Goal: Task Accomplishment & Management: Use online tool/utility

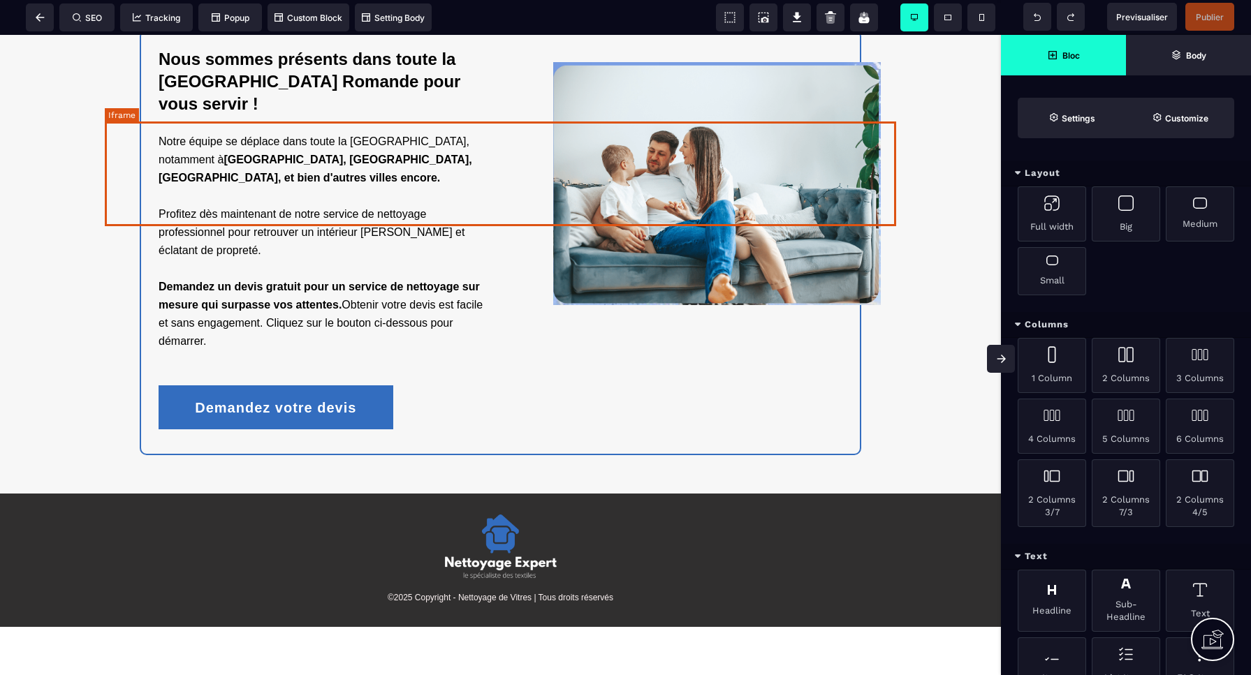
scroll to position [2594, 0]
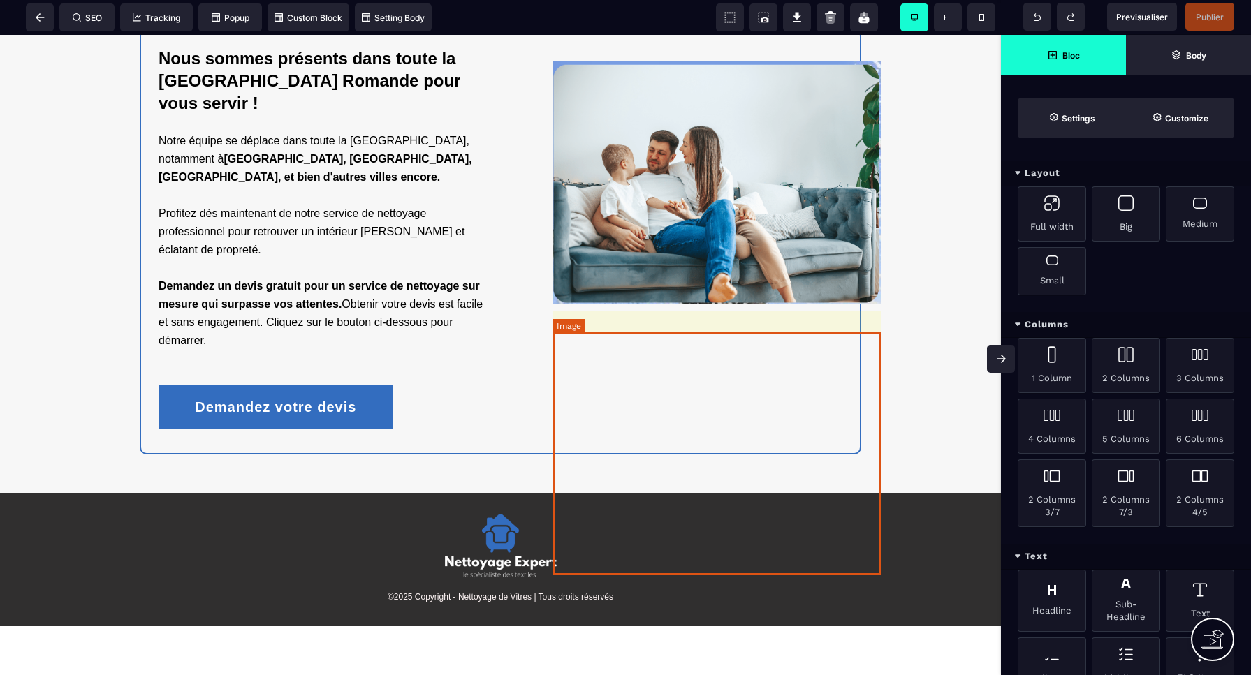
click at [871, 305] on img at bounding box center [717, 182] width 328 height 243
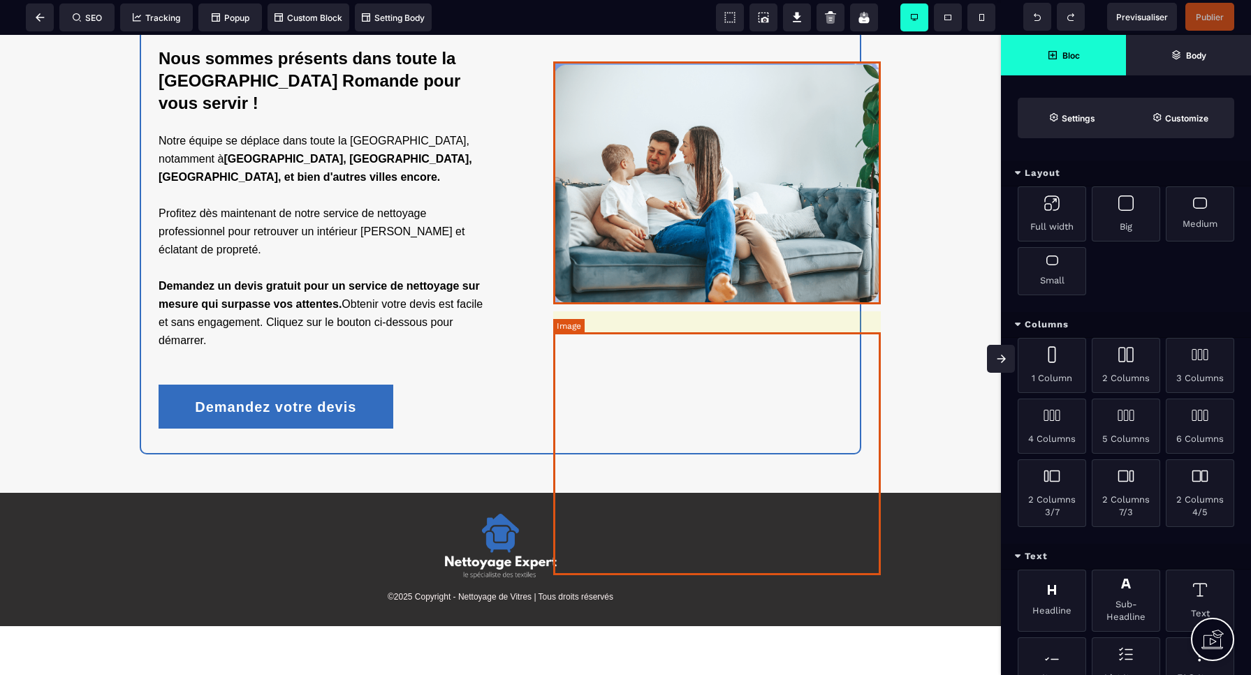
select select
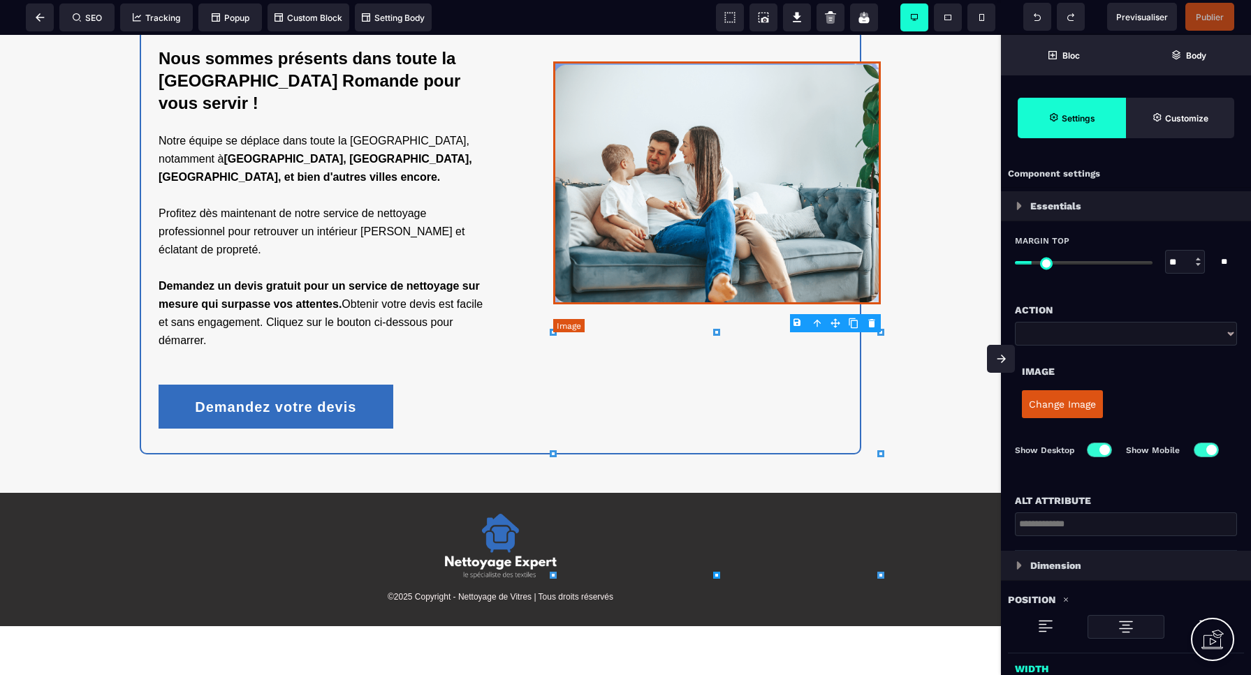
type input "****"
type input "***"
type input "*"
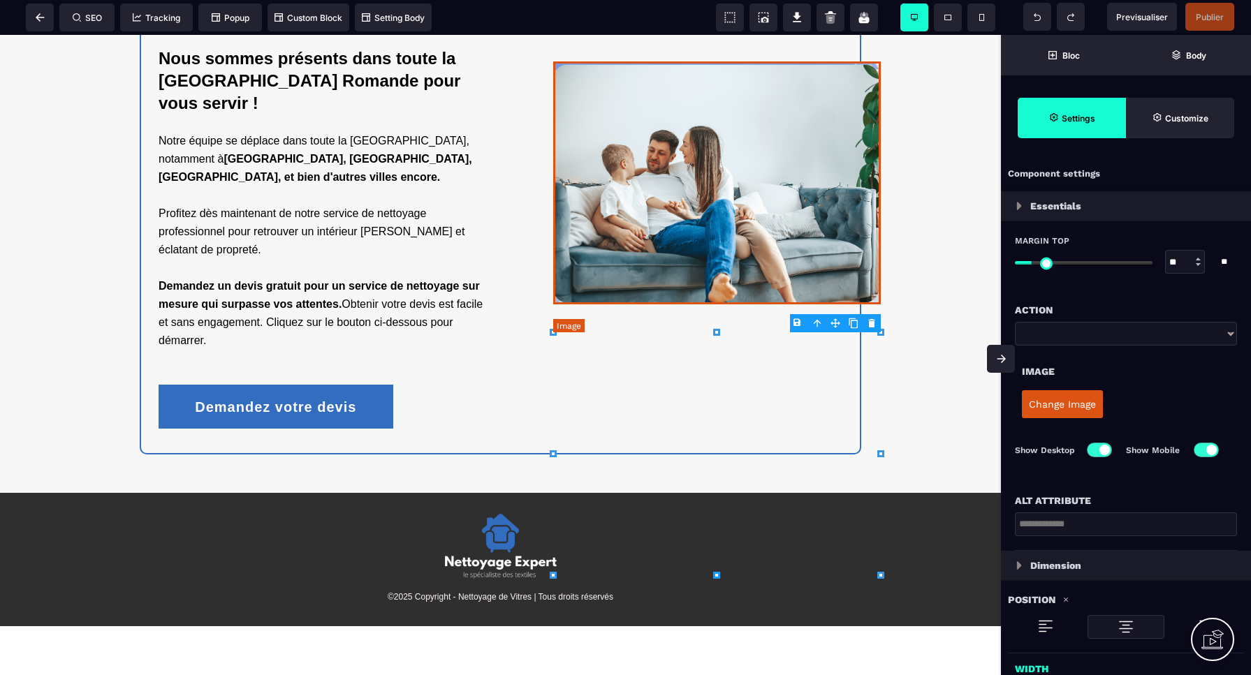
select select "**"
type input "*"
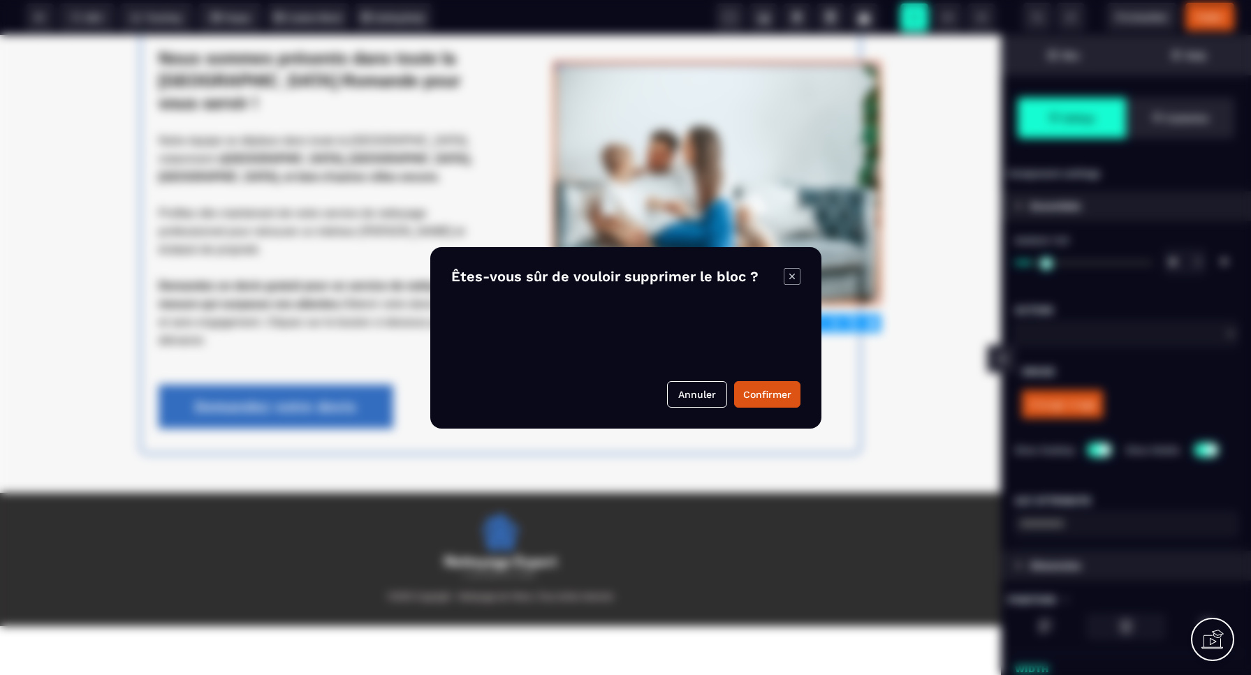
click at [874, 321] on body "B I U S A ******* Image SEO Tracking Popup" at bounding box center [625, 337] width 1251 height 675
click at [760, 395] on button "Confirmer" at bounding box center [767, 394] width 66 height 27
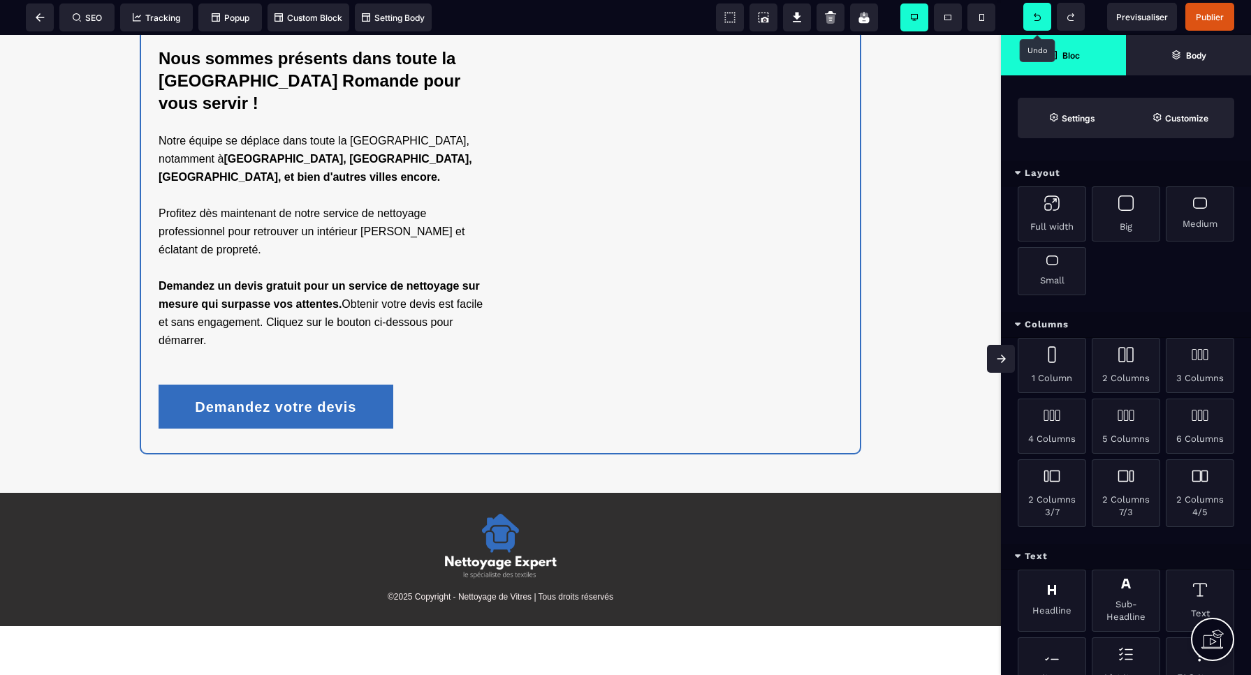
click at [1043, 13] on span at bounding box center [1037, 17] width 28 height 28
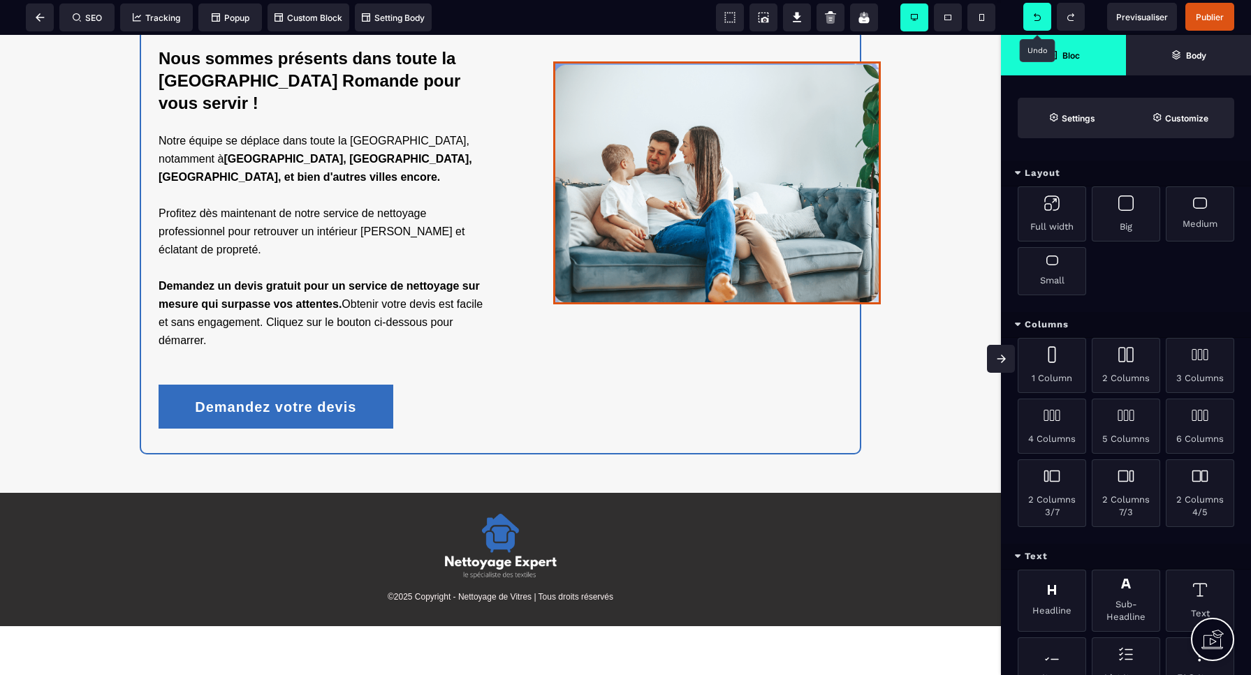
select select
select select "**"
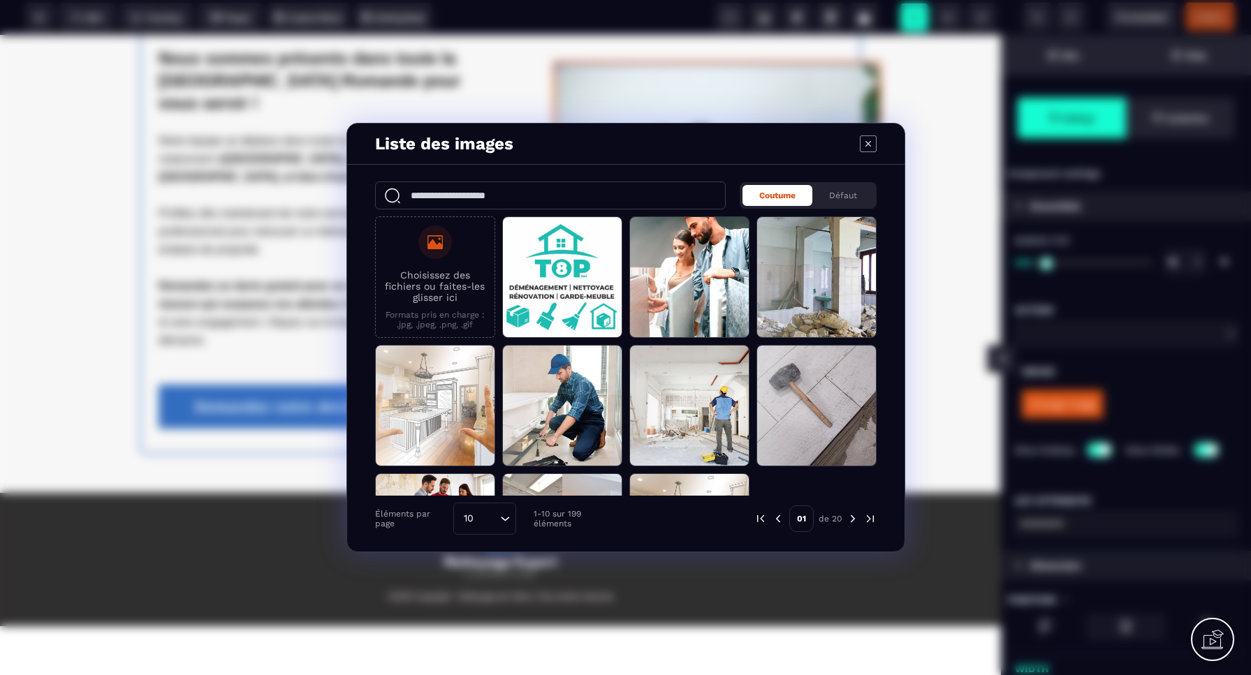
click at [871, 145] on icon "Modal window" at bounding box center [868, 143] width 17 height 17
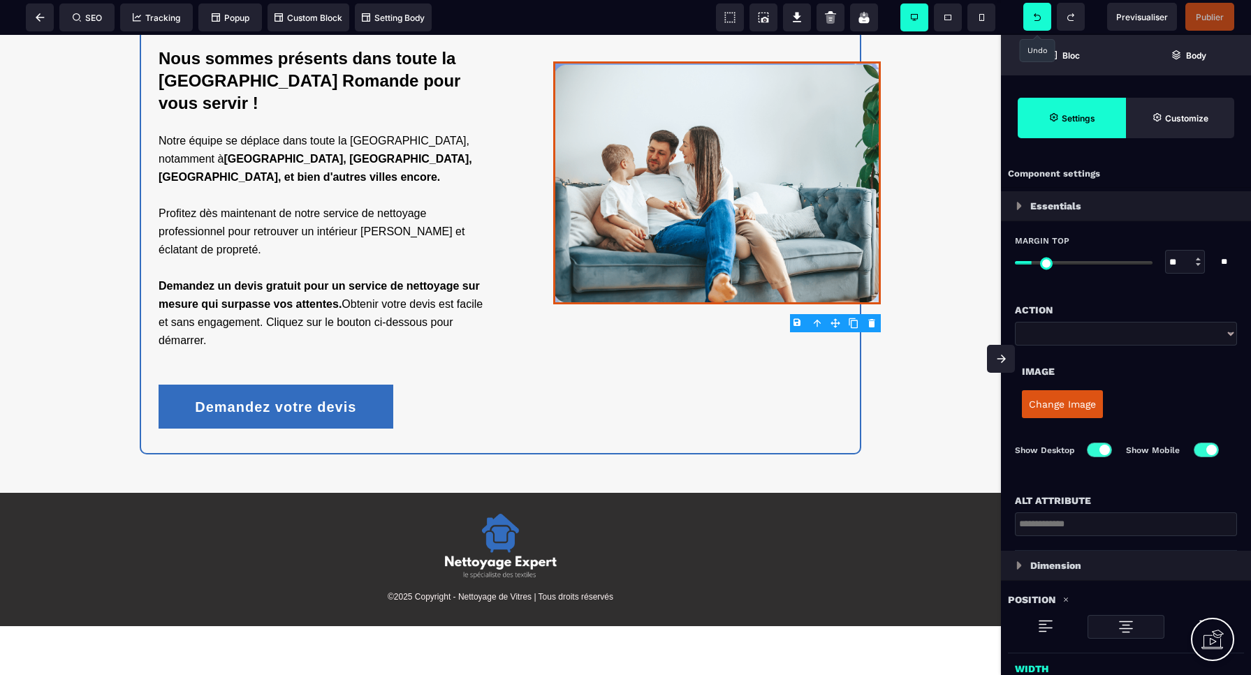
click at [1035, 17] on icon at bounding box center [1037, 17] width 7 height 8
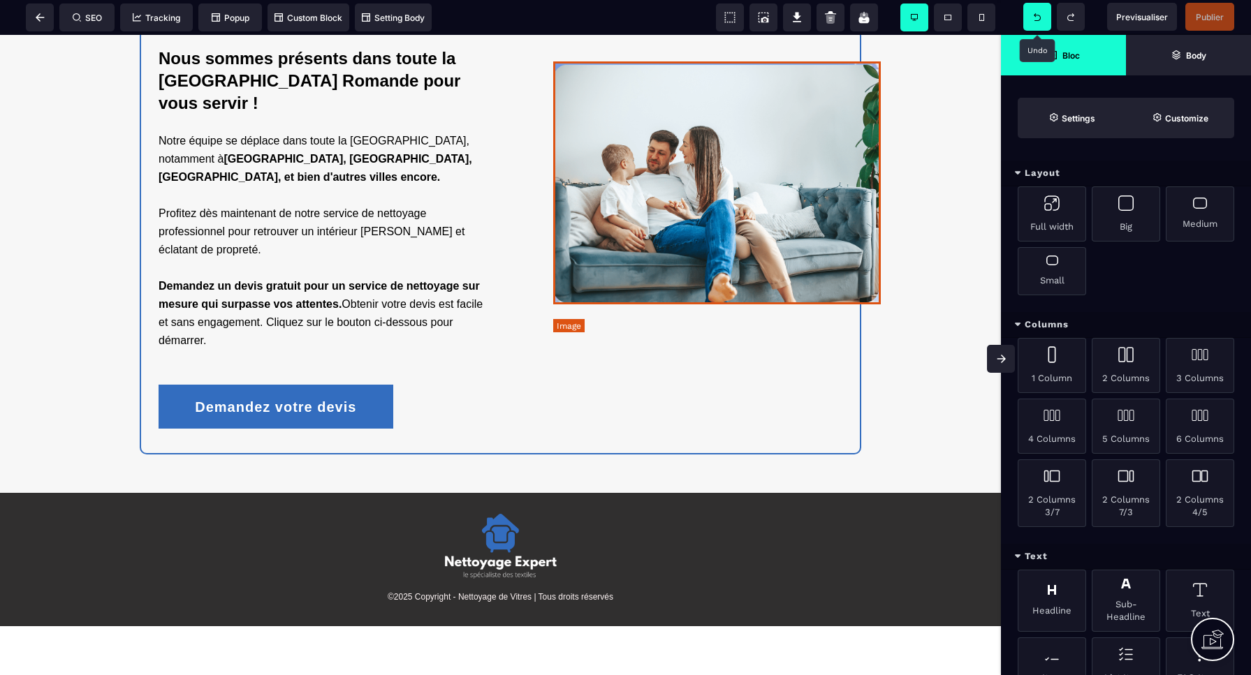
click at [874, 305] on img at bounding box center [717, 182] width 328 height 243
select select
select select "**"
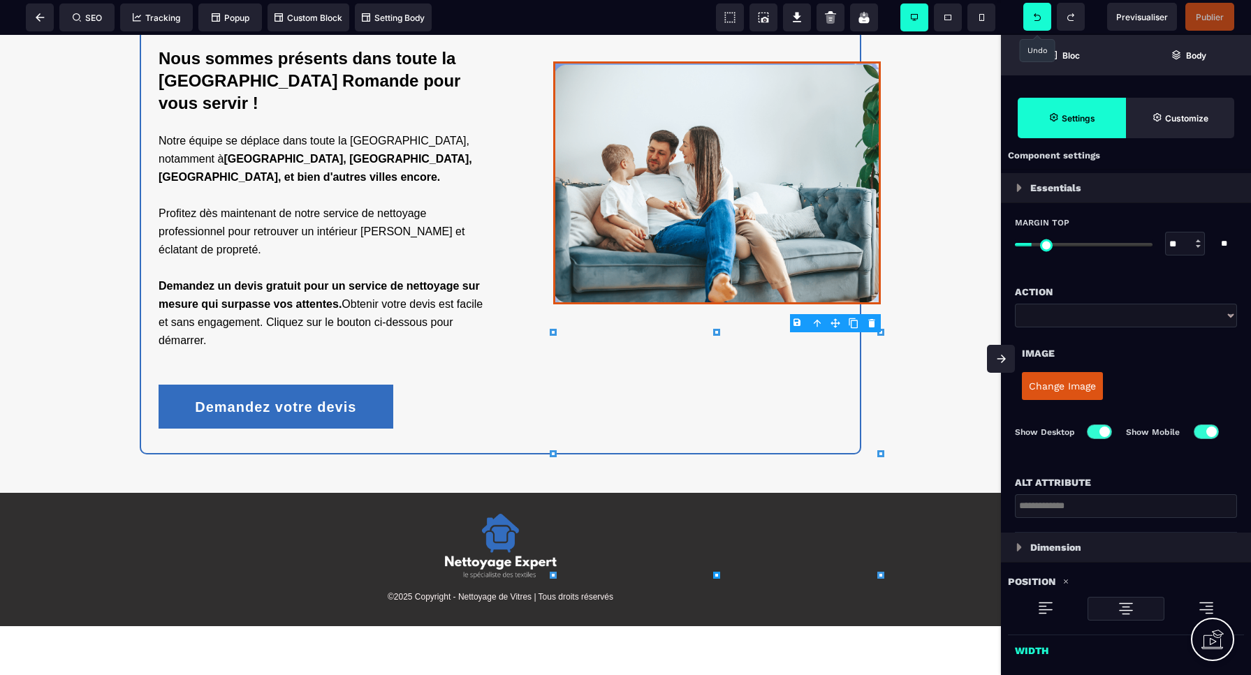
scroll to position [27, 0]
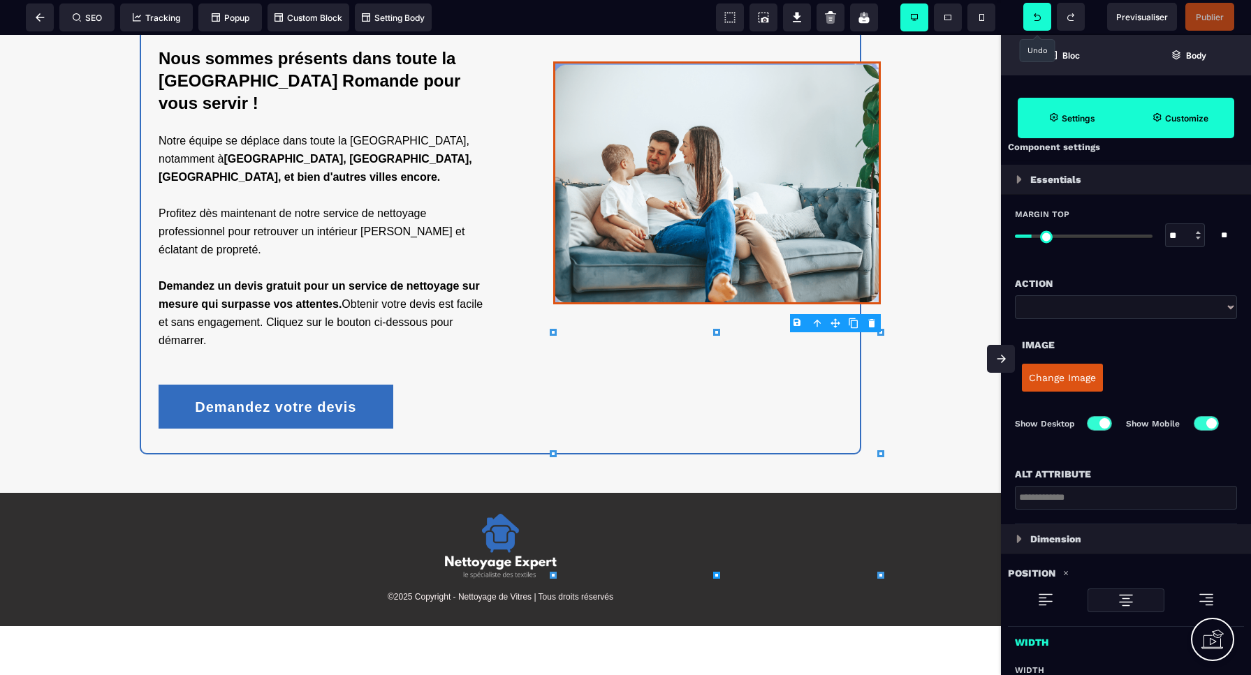
click at [1186, 117] on strong "Customize" at bounding box center [1186, 118] width 43 height 10
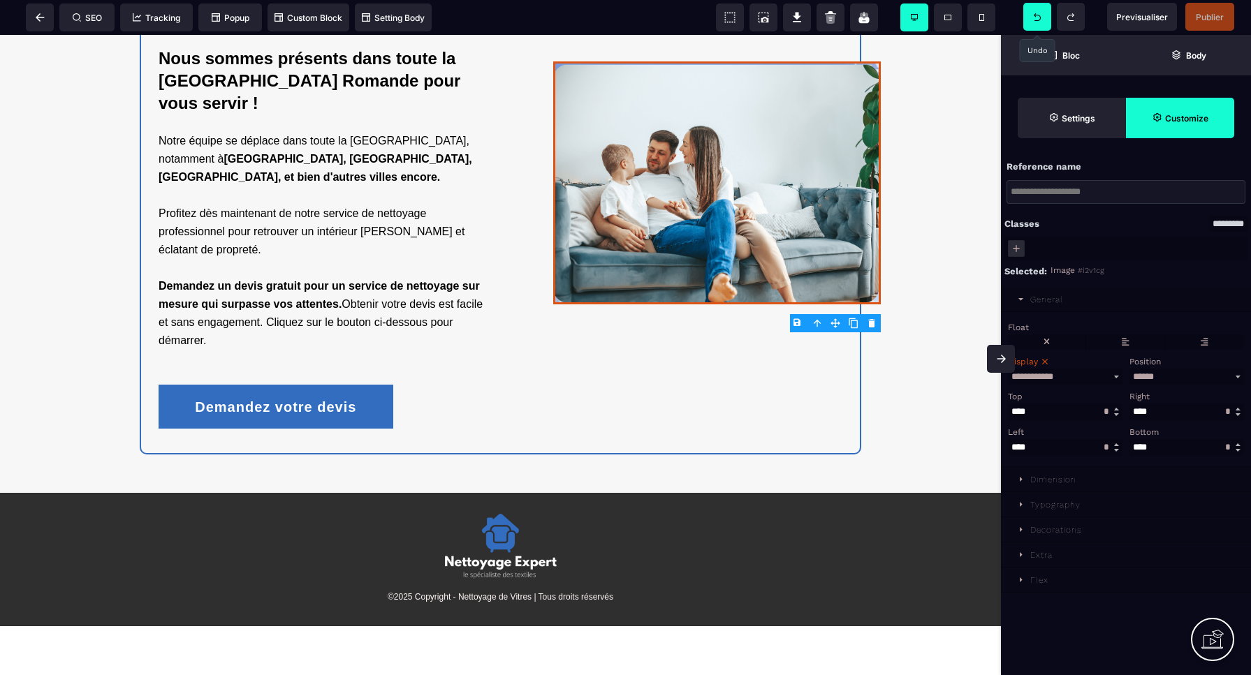
scroll to position [0, 0]
click at [1046, 527] on div "Decorations" at bounding box center [1056, 530] width 52 height 10
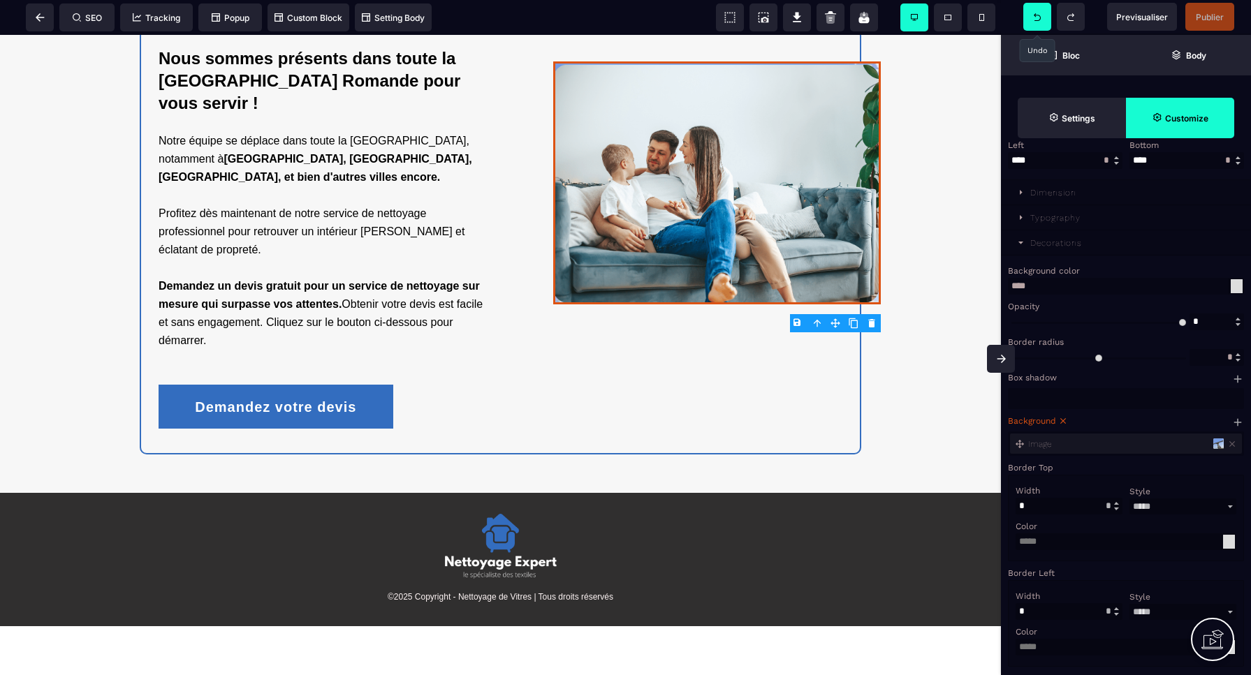
scroll to position [288, 0]
click at [1232, 441] on icon at bounding box center [1232, 444] width 10 height 10
click at [1209, 17] on span "Publier" at bounding box center [1210, 17] width 28 height 10
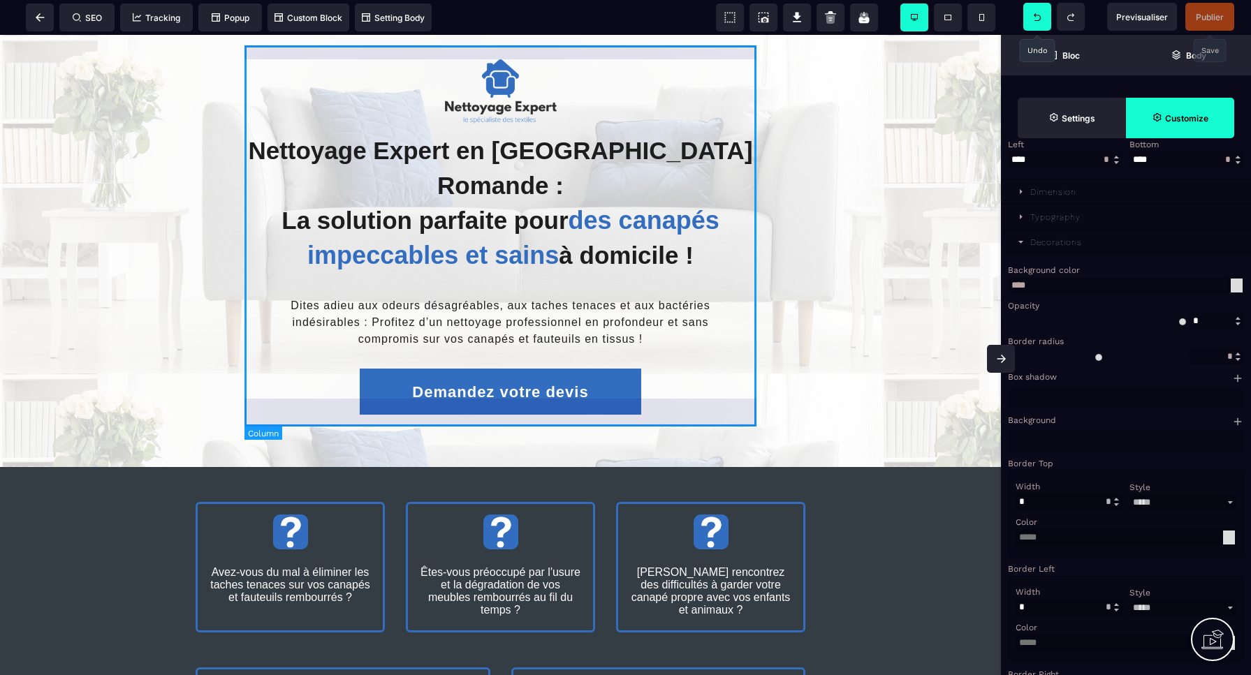
scroll to position [0, 0]
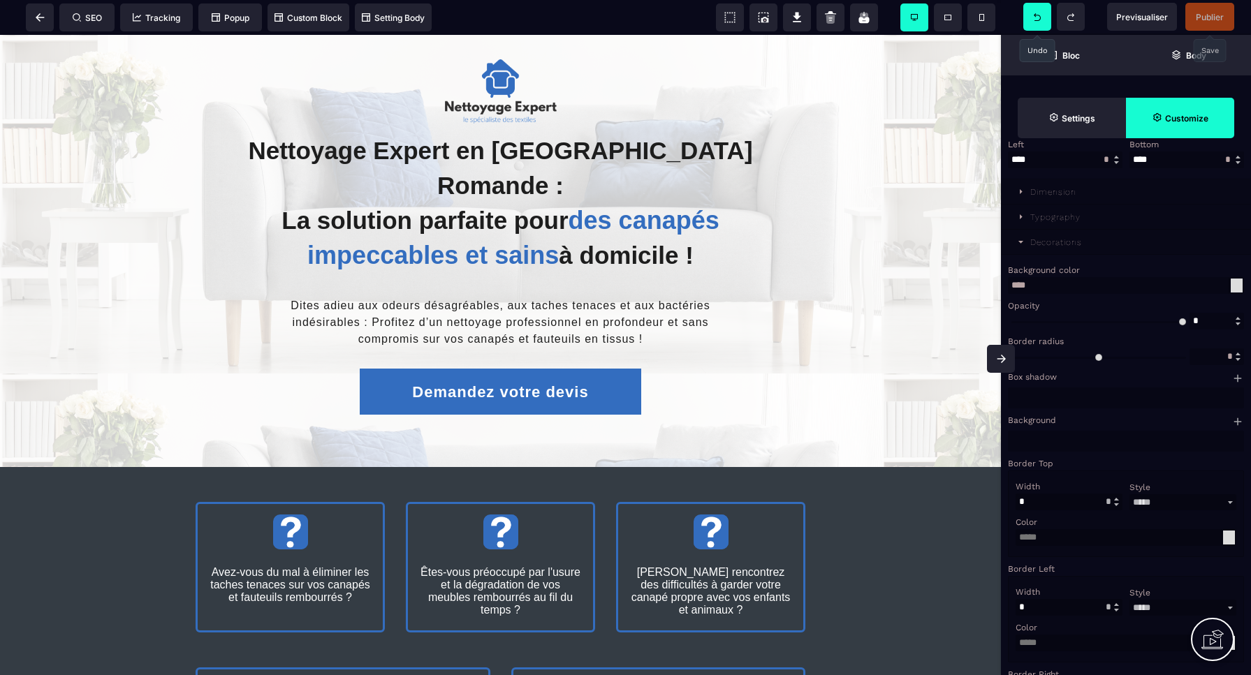
click at [1204, 17] on span "Publier" at bounding box center [1210, 17] width 28 height 10
click at [45, 20] on span at bounding box center [40, 17] width 28 height 28
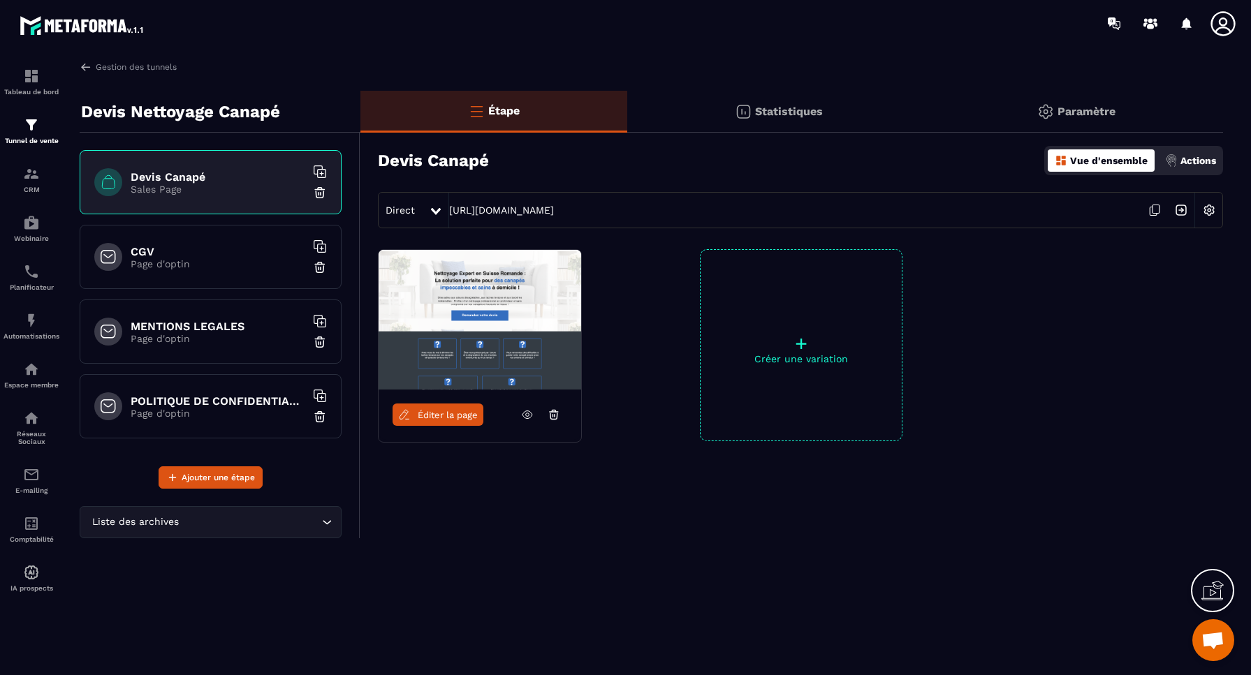
click at [1208, 161] on p "Actions" at bounding box center [1198, 160] width 36 height 11
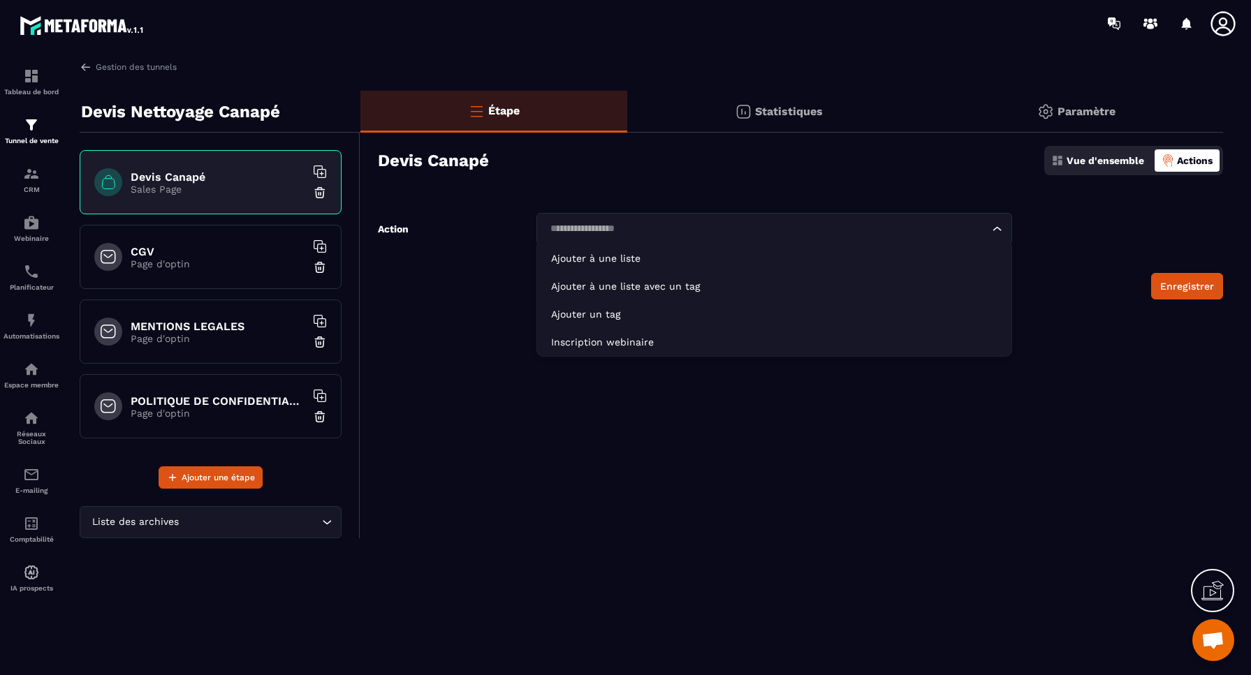
click at [727, 233] on input "Search for option" at bounding box center [766, 228] width 443 height 15
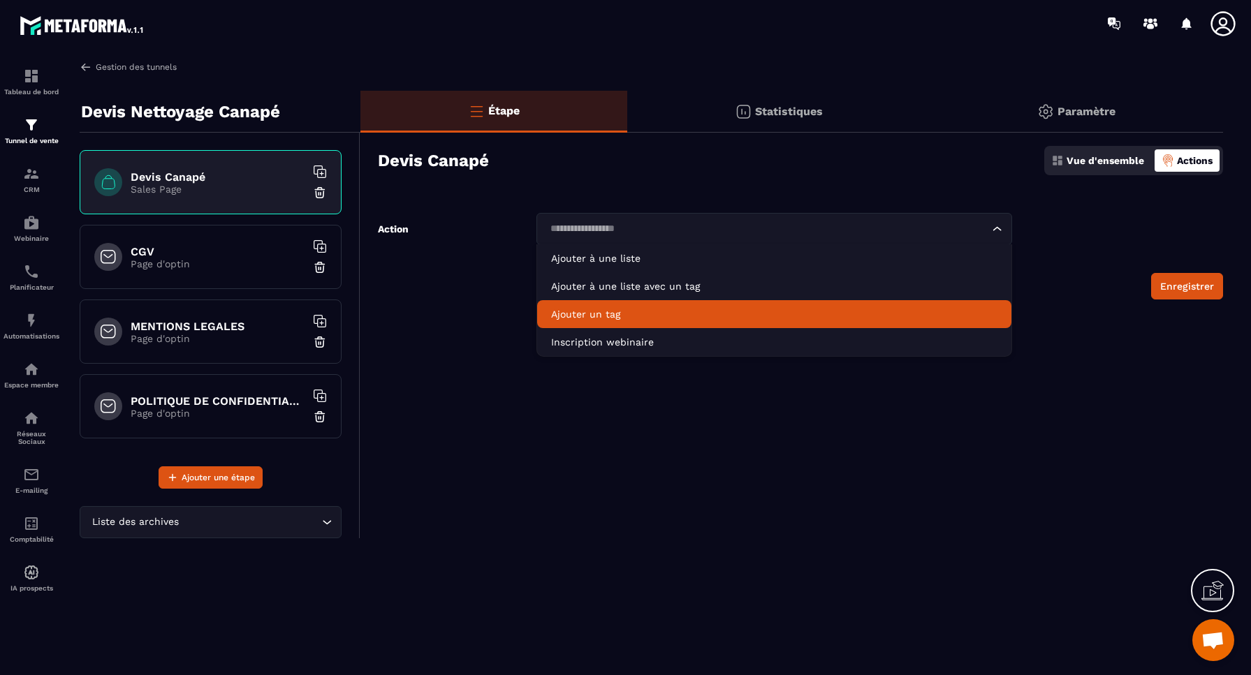
click at [142, 68] on link "Gestion des tunnels" at bounding box center [128, 67] width 97 height 13
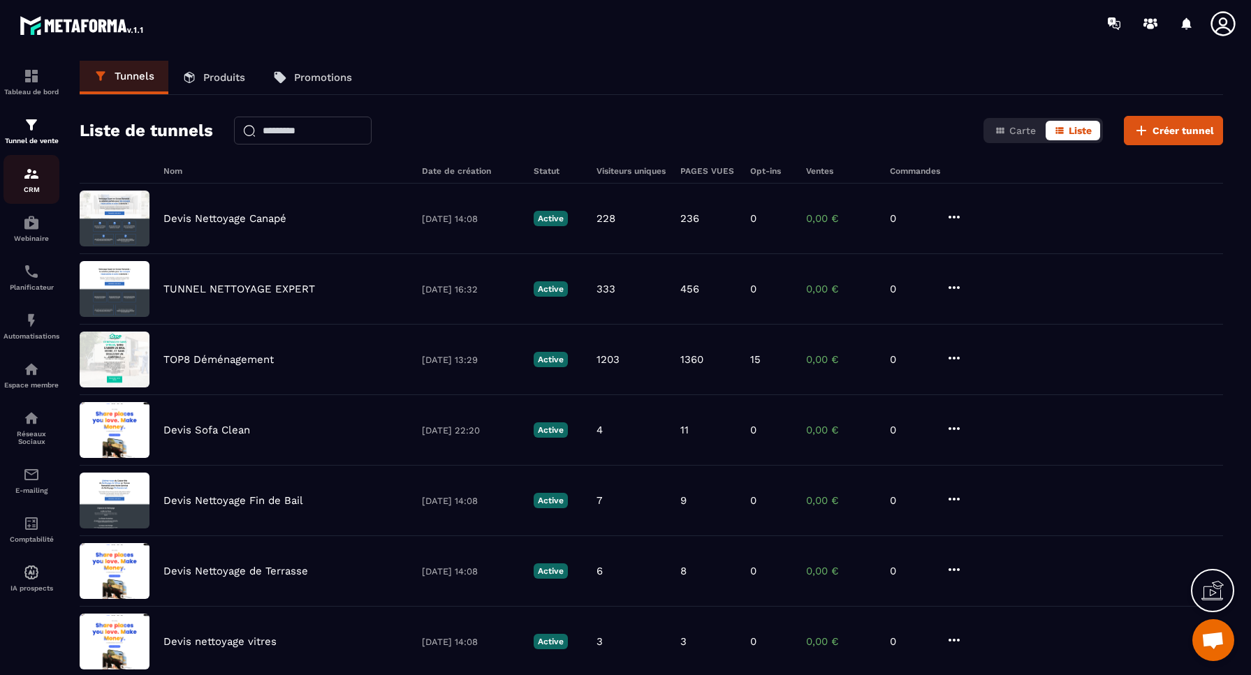
click at [27, 180] on img at bounding box center [31, 174] width 17 height 17
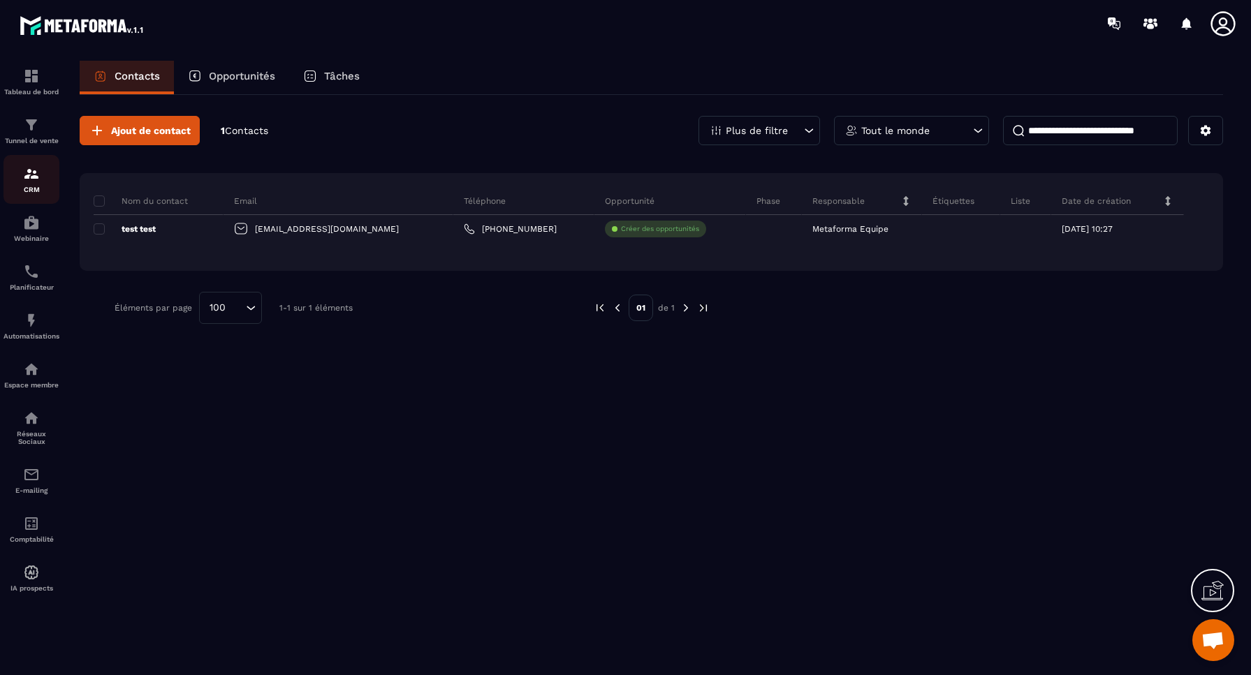
click at [35, 175] on img at bounding box center [31, 174] width 17 height 17
click at [32, 176] on img at bounding box center [31, 174] width 17 height 17
click at [33, 131] on img at bounding box center [31, 125] width 17 height 17
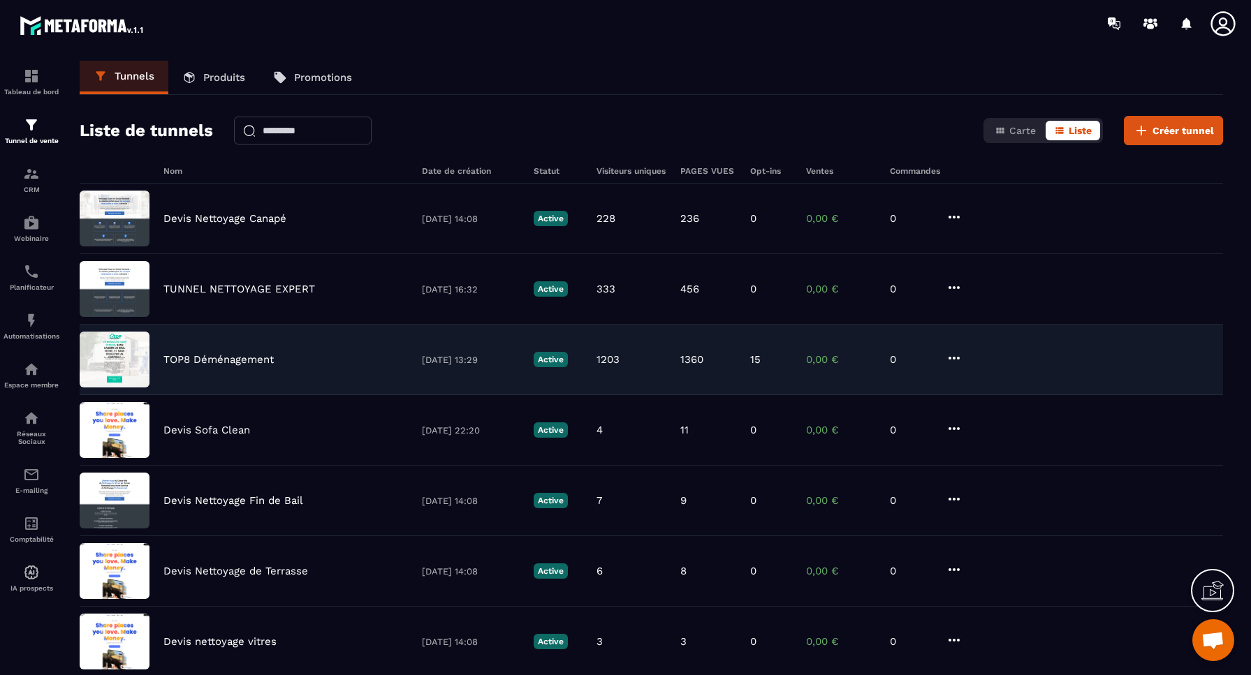
click at [233, 360] on p "TOP8 Déménagement" at bounding box center [218, 359] width 110 height 13
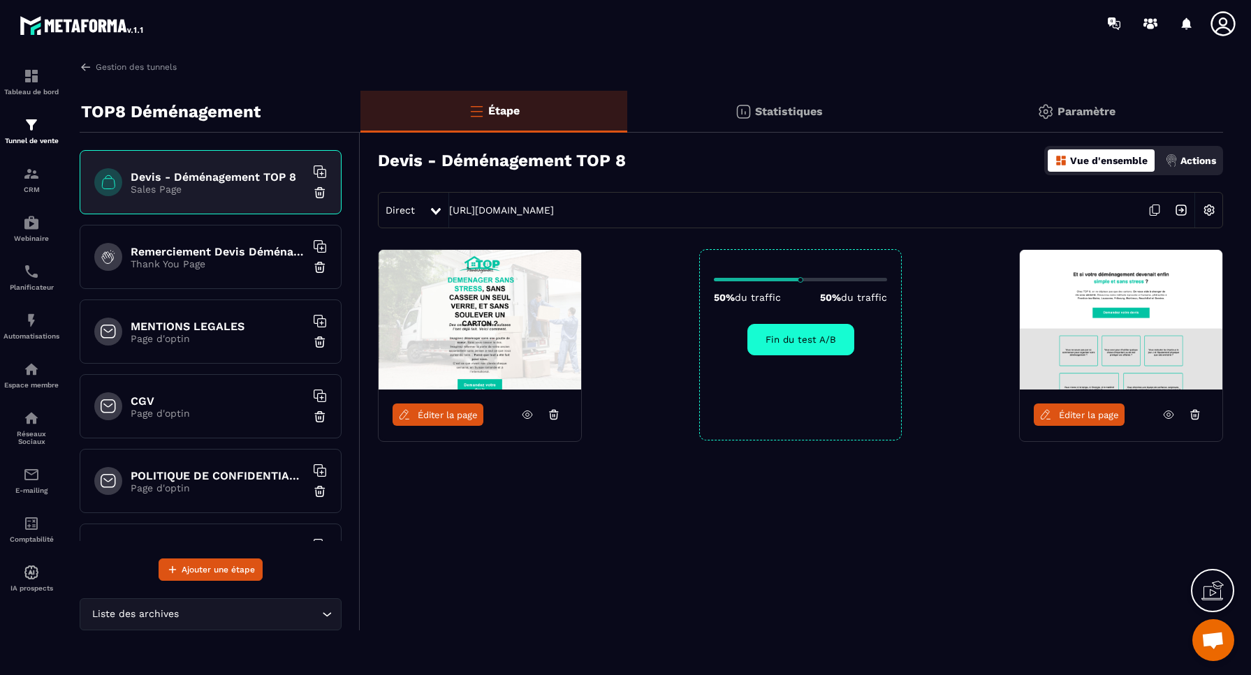
click at [1084, 416] on span "Éditer la page" at bounding box center [1089, 415] width 60 height 10
